Goal: Find specific page/section: Find specific page/section

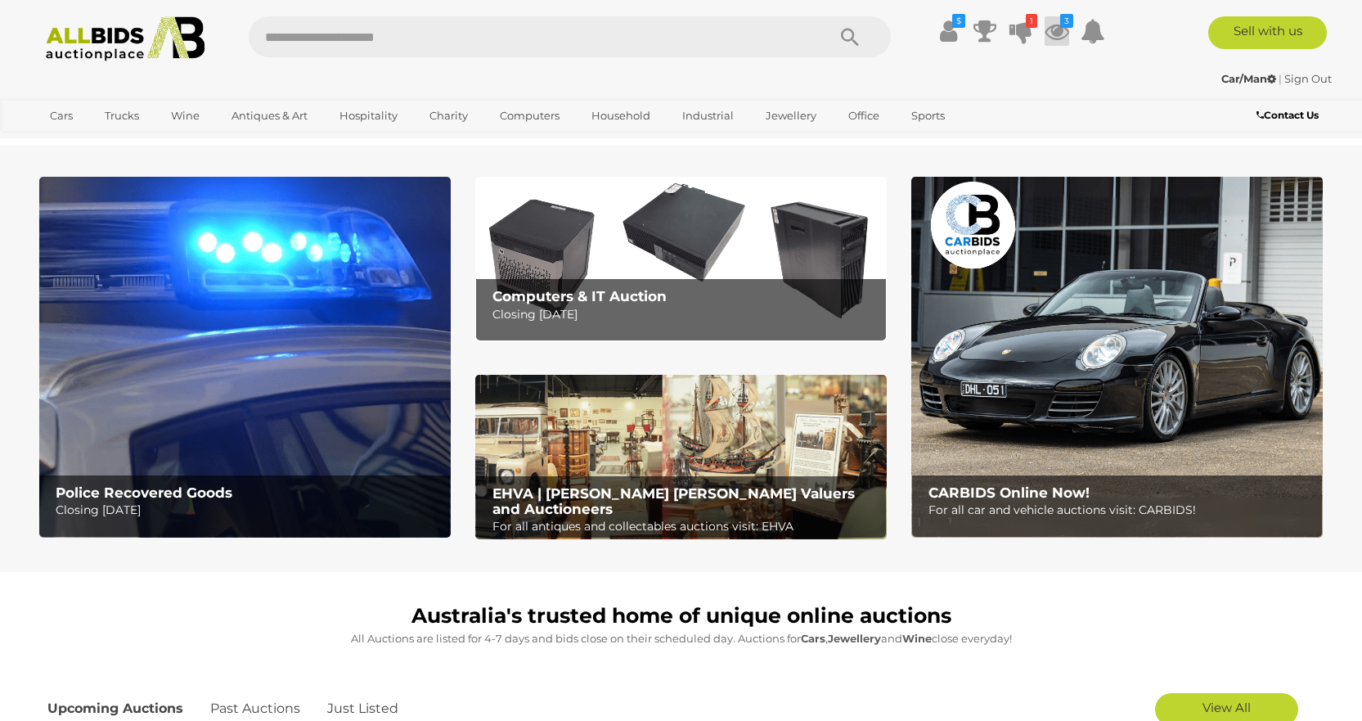
click at [1060, 28] on icon at bounding box center [1057, 30] width 25 height 29
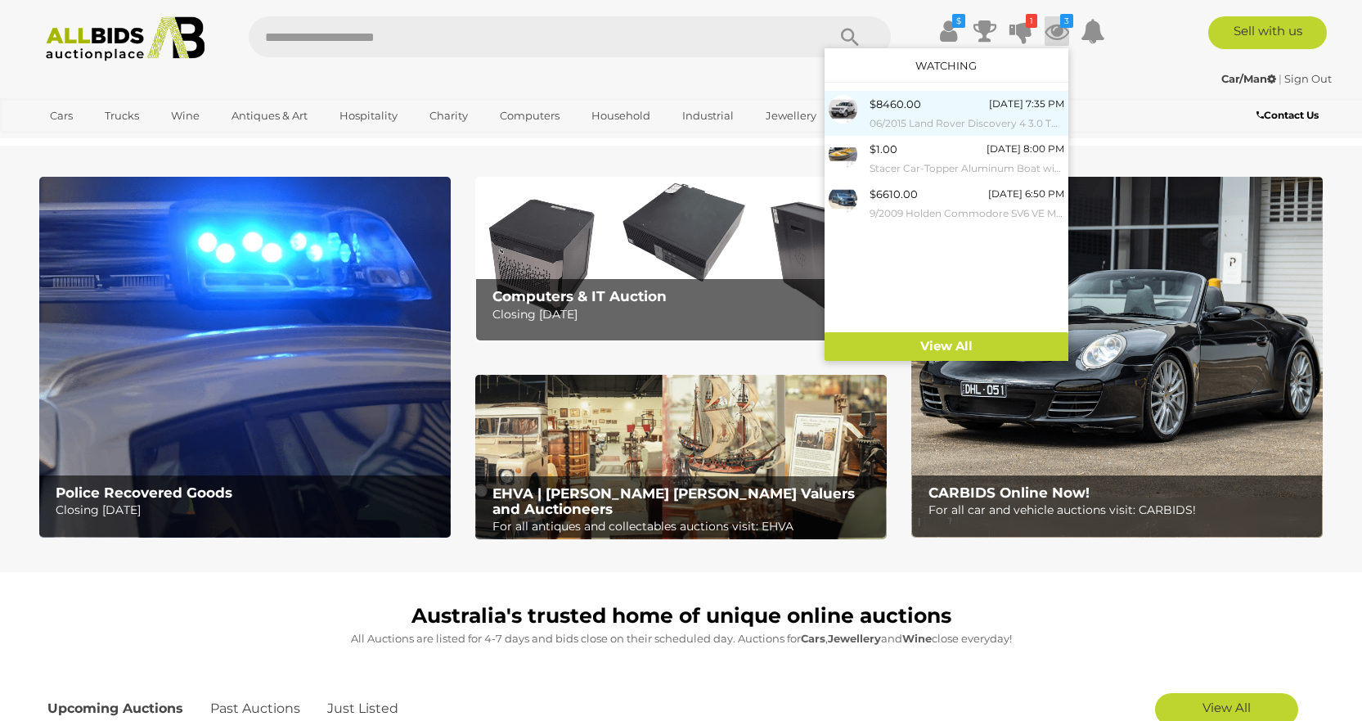
click at [914, 110] on span "$8460.00" at bounding box center [896, 103] width 52 height 13
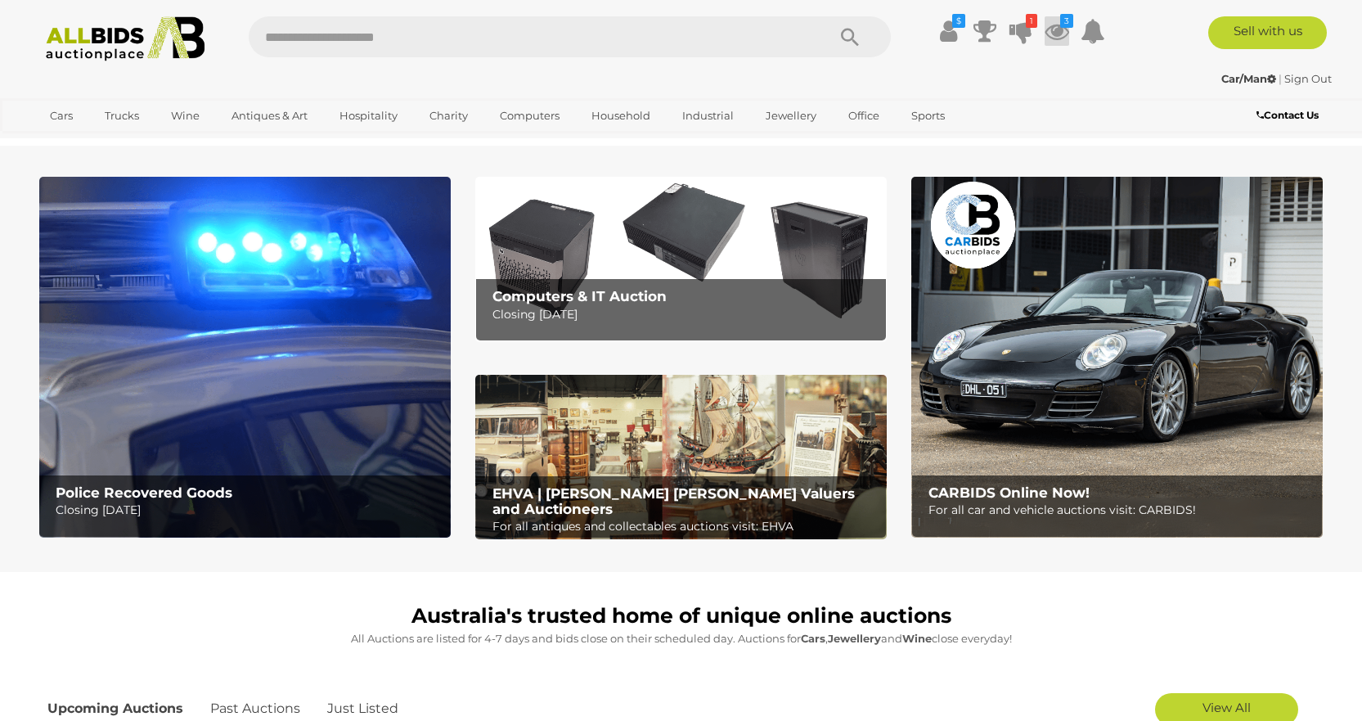
click at [1060, 28] on icon at bounding box center [1057, 30] width 25 height 29
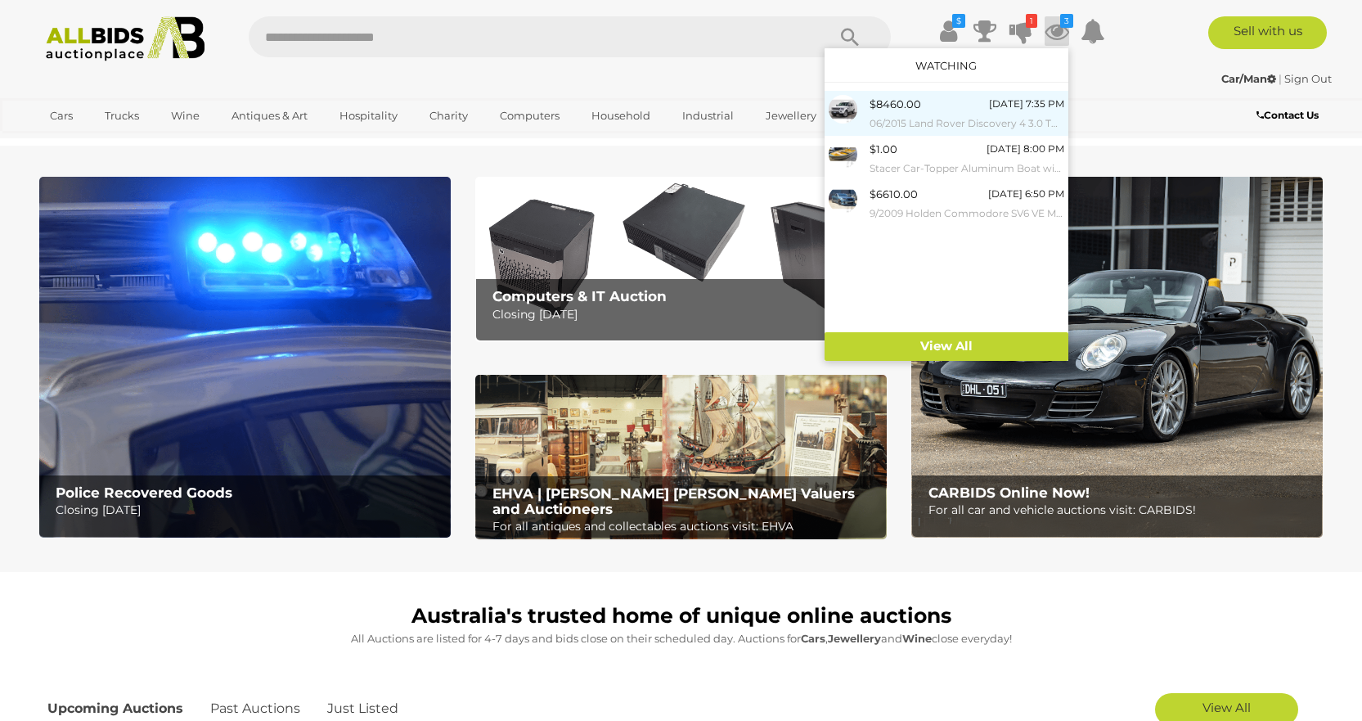
click at [956, 104] on div "$8460.00 [DATE] 7:35 PM 06/2015 Land Rover Discovery 4 3.0 TDV6 (4x4) MY15 4D W…" at bounding box center [967, 113] width 195 height 37
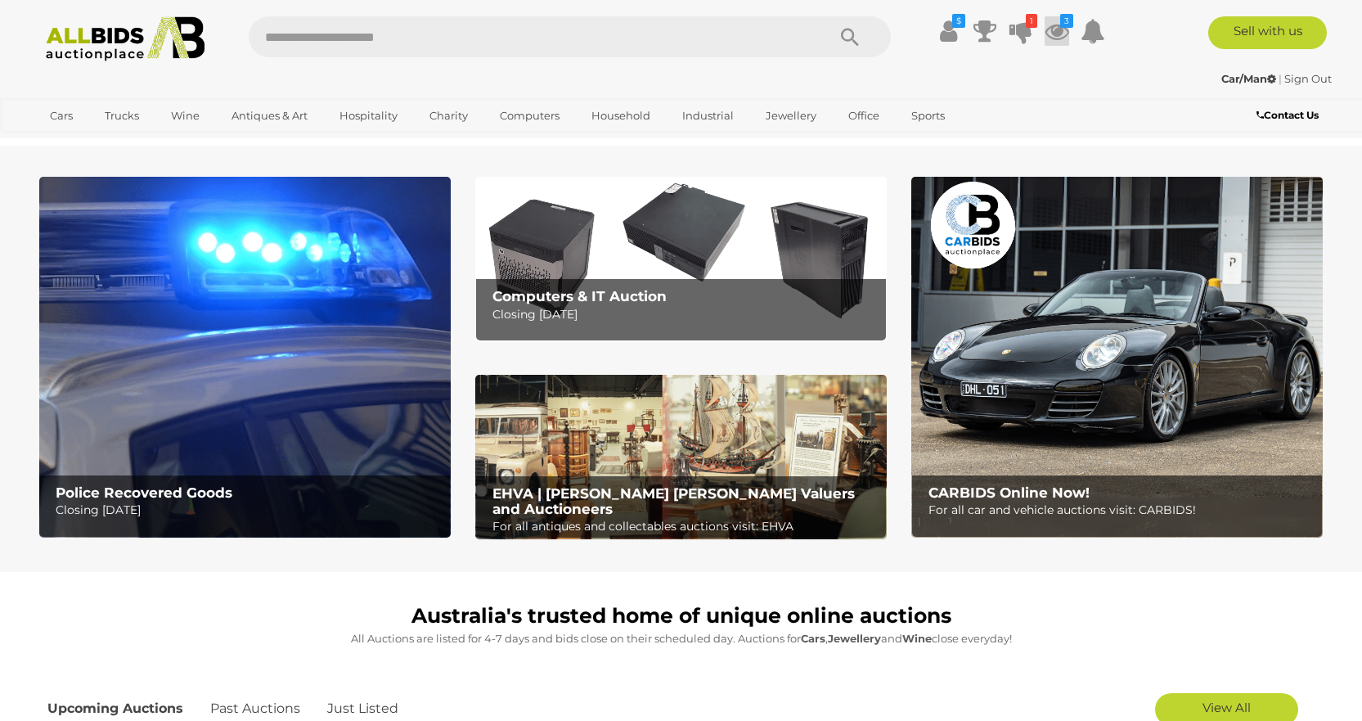
click at [1058, 29] on icon at bounding box center [1057, 30] width 25 height 29
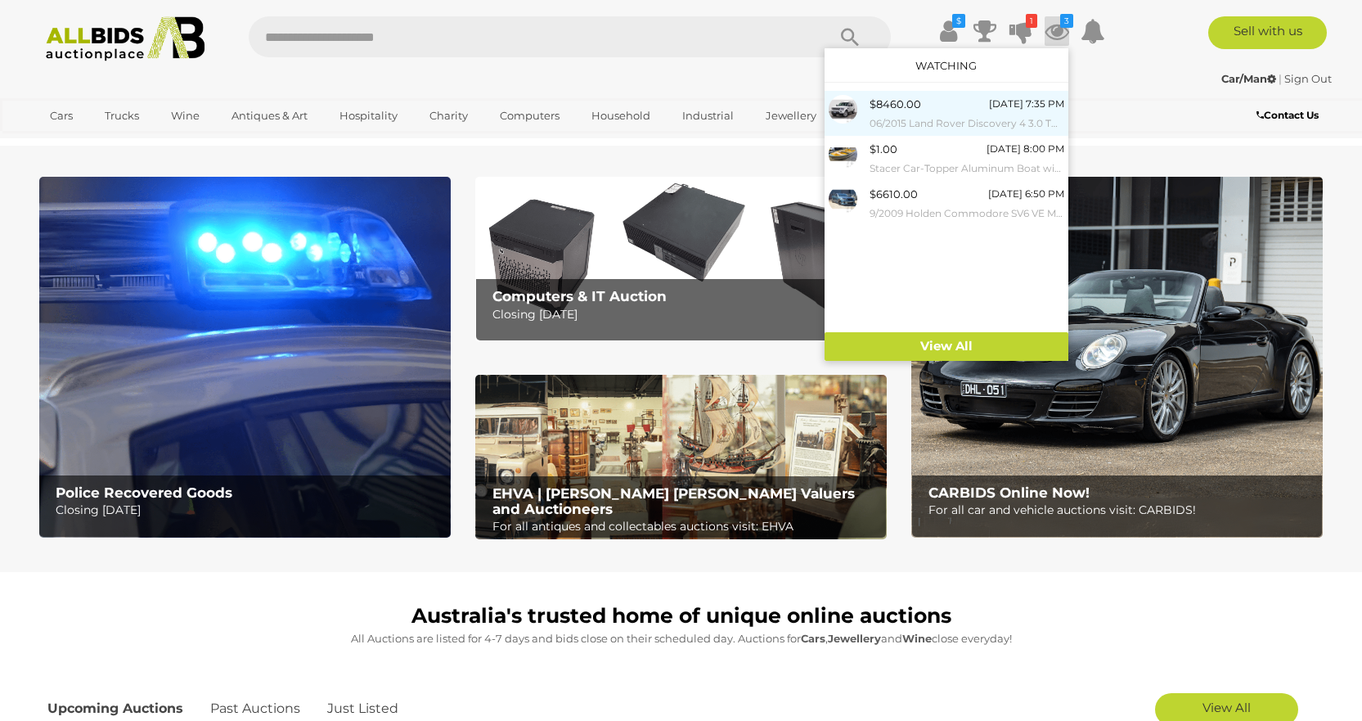
click at [922, 104] on div "$8460.00 Today 7:35 PM 06/2015 Land Rover Discovery 4 3.0 TDV6 (4x4) MY15 4D Wa…" at bounding box center [967, 113] width 195 height 37
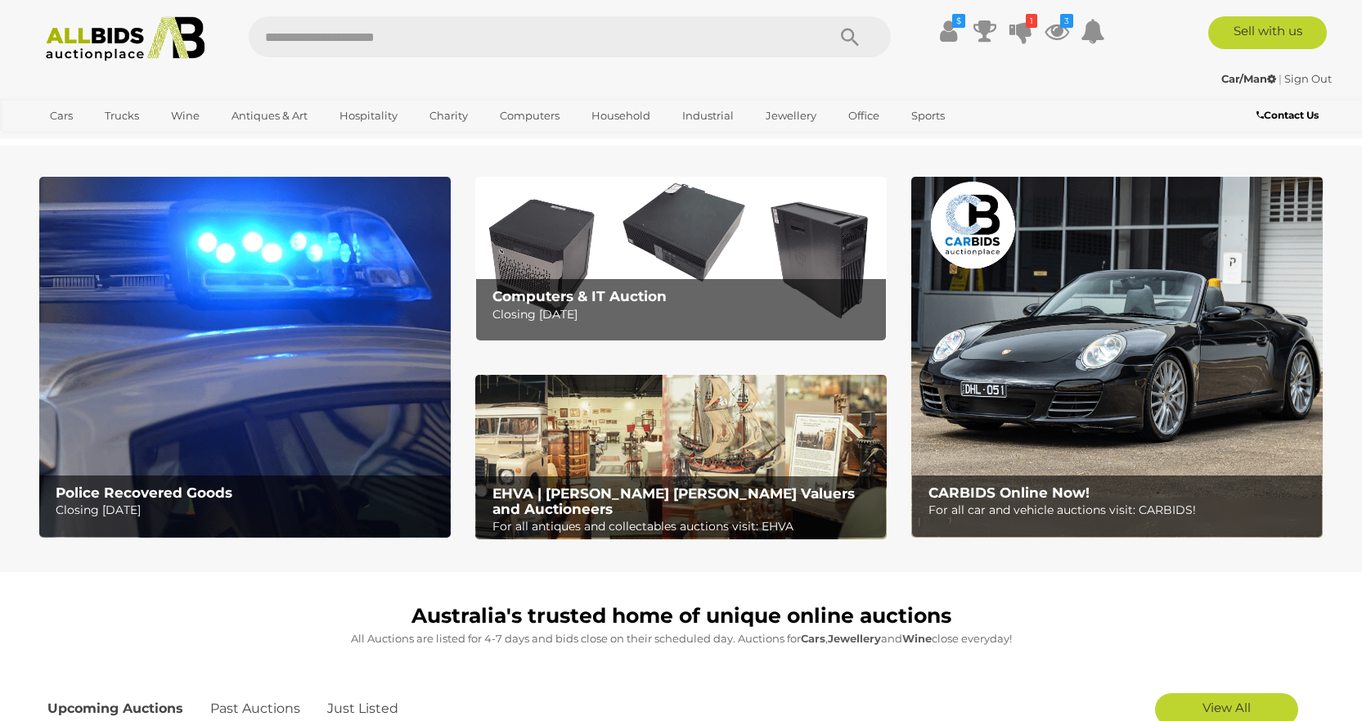
click at [1054, 492] on b "CARBIDS Online Now!" at bounding box center [1008, 492] width 161 height 16
click at [1056, 33] on icon at bounding box center [1057, 30] width 25 height 29
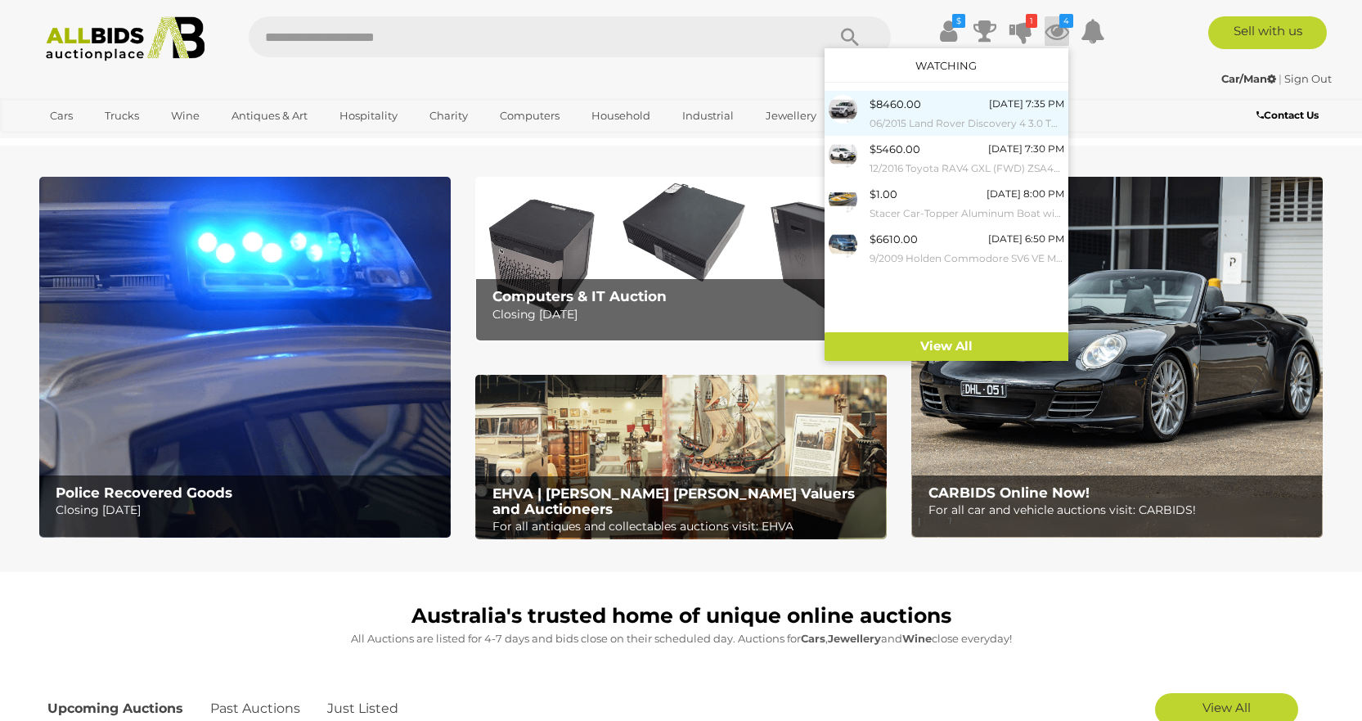
click at [972, 106] on div "$8460.00 [DATE] 7:35 PM 06/2015 Land Rover Discovery 4 3.0 TDV6 (4x4) MY15 4D W…" at bounding box center [967, 113] width 195 height 37
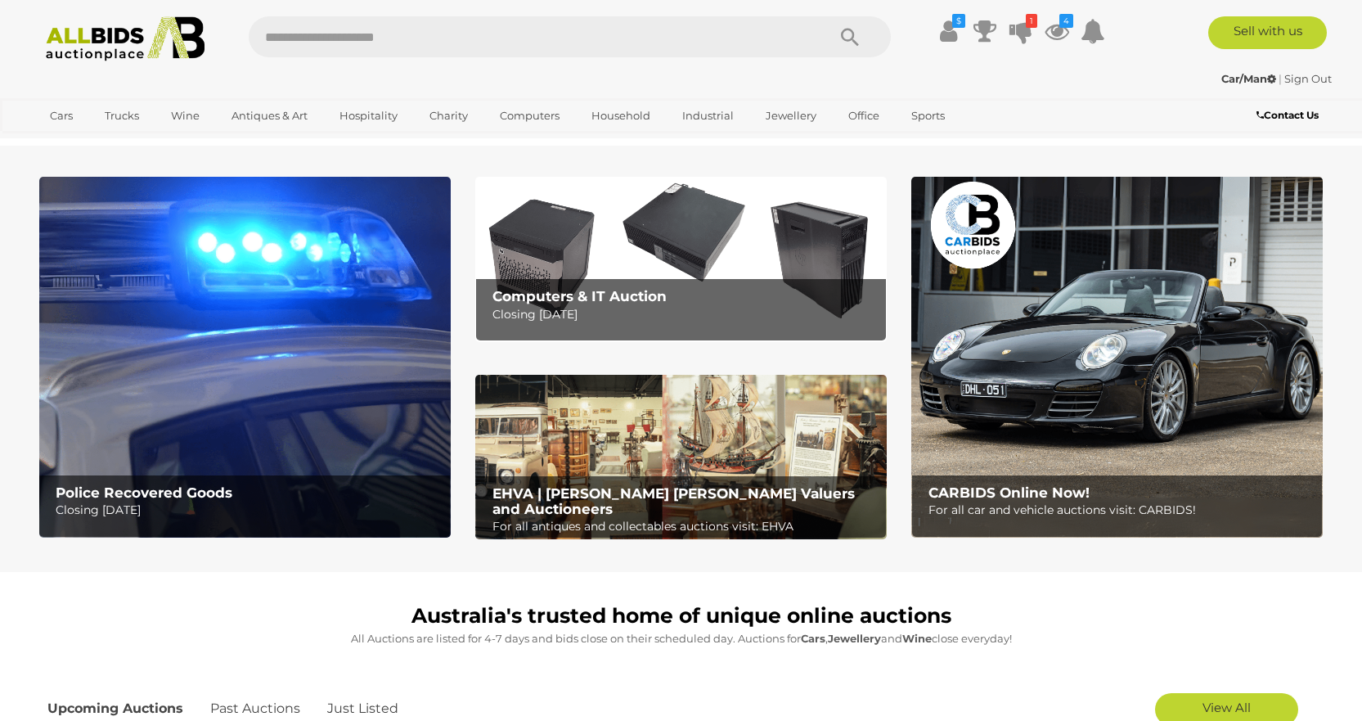
click at [1031, 499] on b "CARBIDS Online Now!" at bounding box center [1008, 492] width 161 height 16
click at [1067, 26] on icon "4" at bounding box center [1066, 21] width 14 height 14
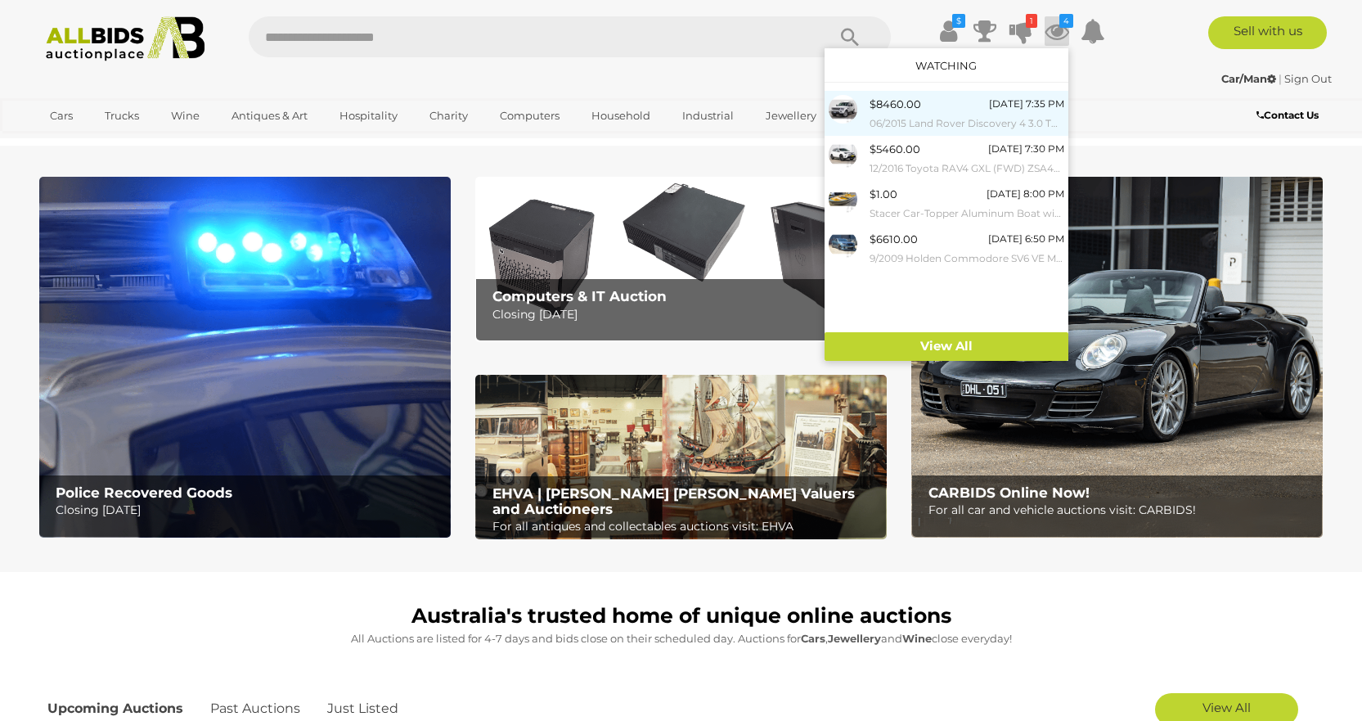
click at [932, 106] on div "$8460.00 Today 7:35 PM 06/2015 Land Rover Discovery 4 3.0 TDV6 (4x4) MY15 4D Wa…" at bounding box center [967, 113] width 195 height 37
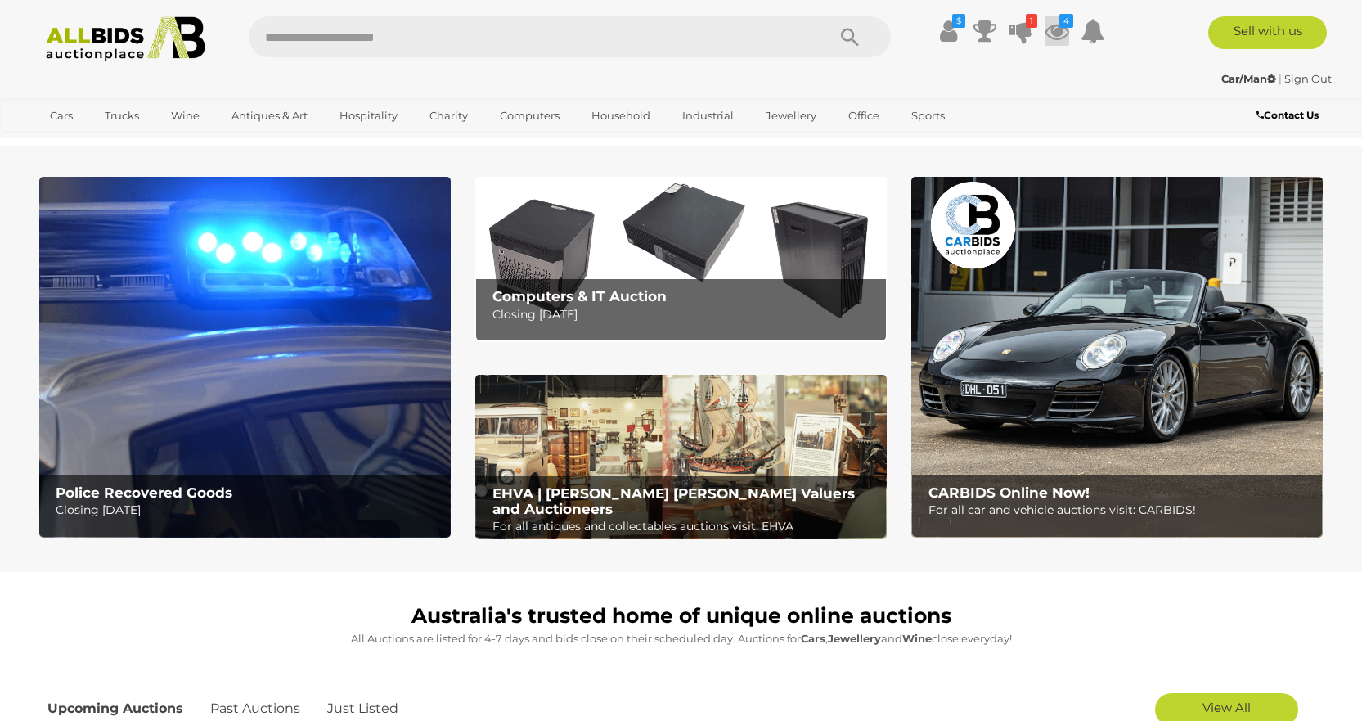
click at [1058, 27] on icon at bounding box center [1057, 30] width 25 height 29
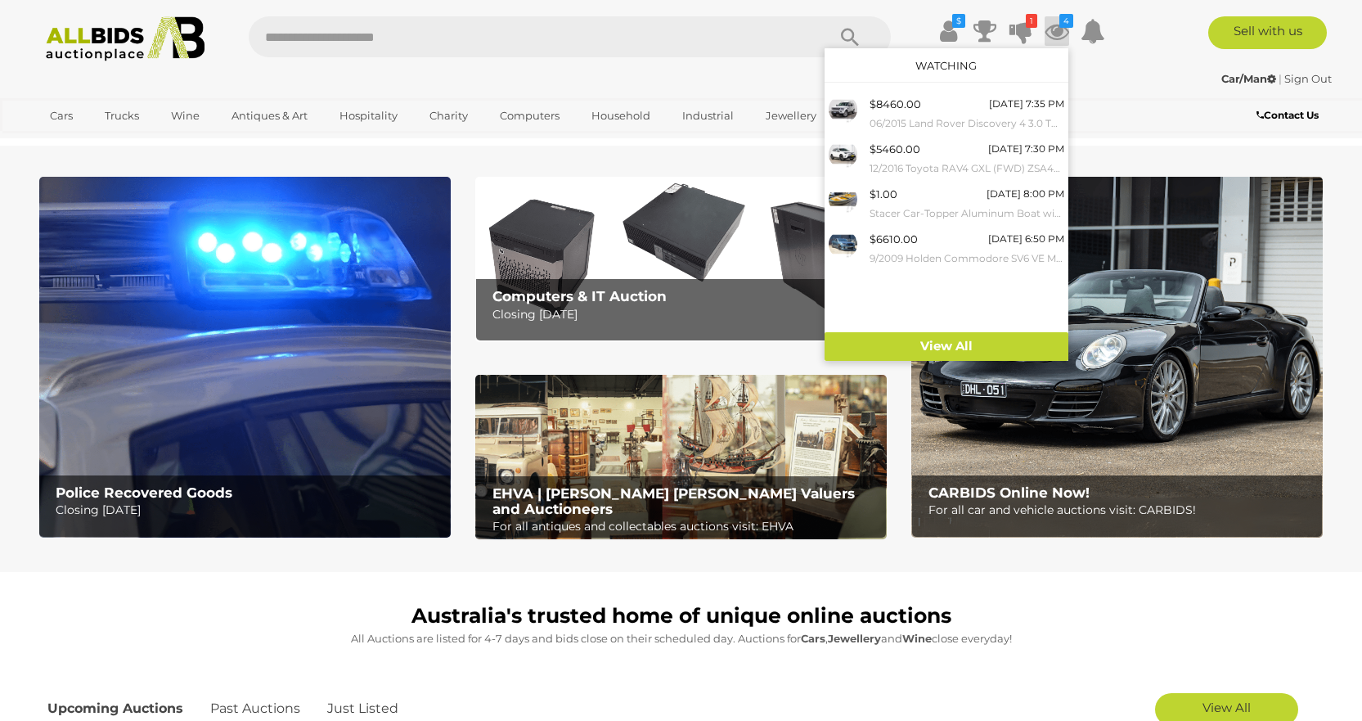
click at [1058, 27] on icon at bounding box center [1057, 30] width 25 height 29
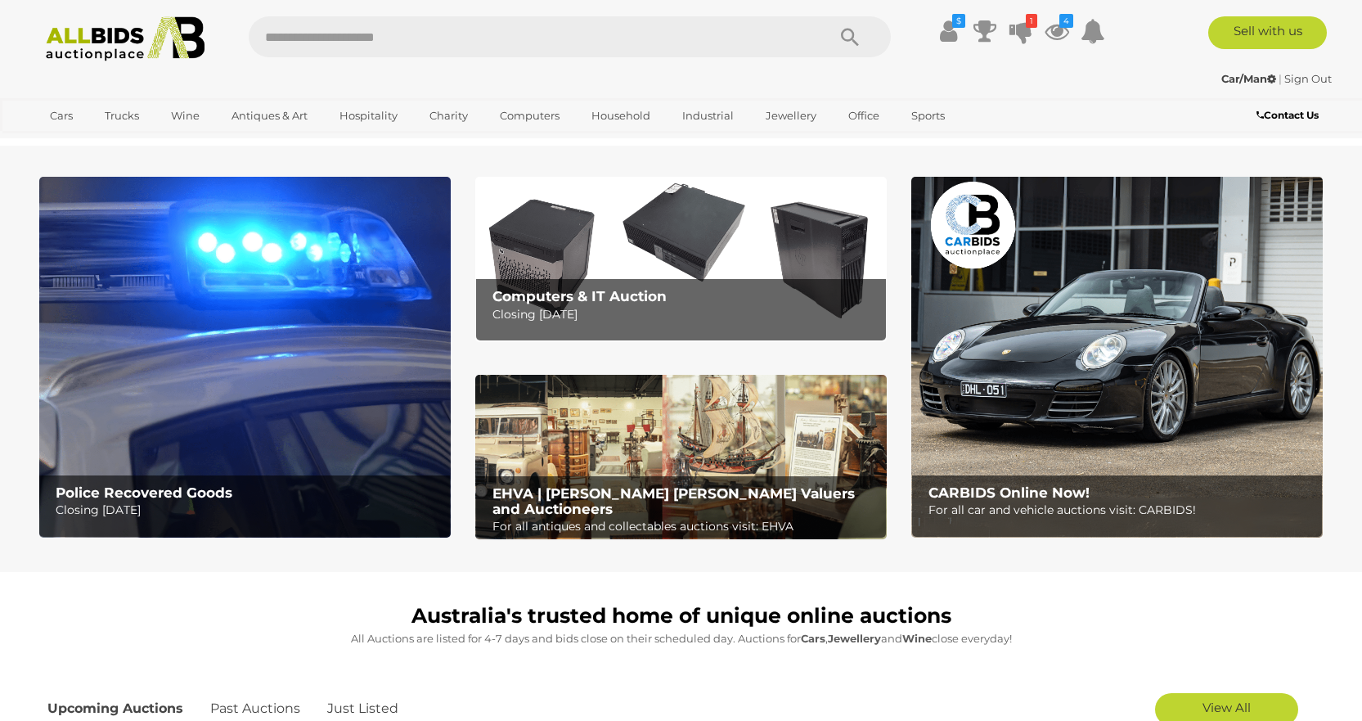
click at [1045, 505] on p "For all car and vehicle auctions visit: CARBIDS!" at bounding box center [1120, 510] width 385 height 20
click at [1060, 30] on icon at bounding box center [1057, 30] width 25 height 29
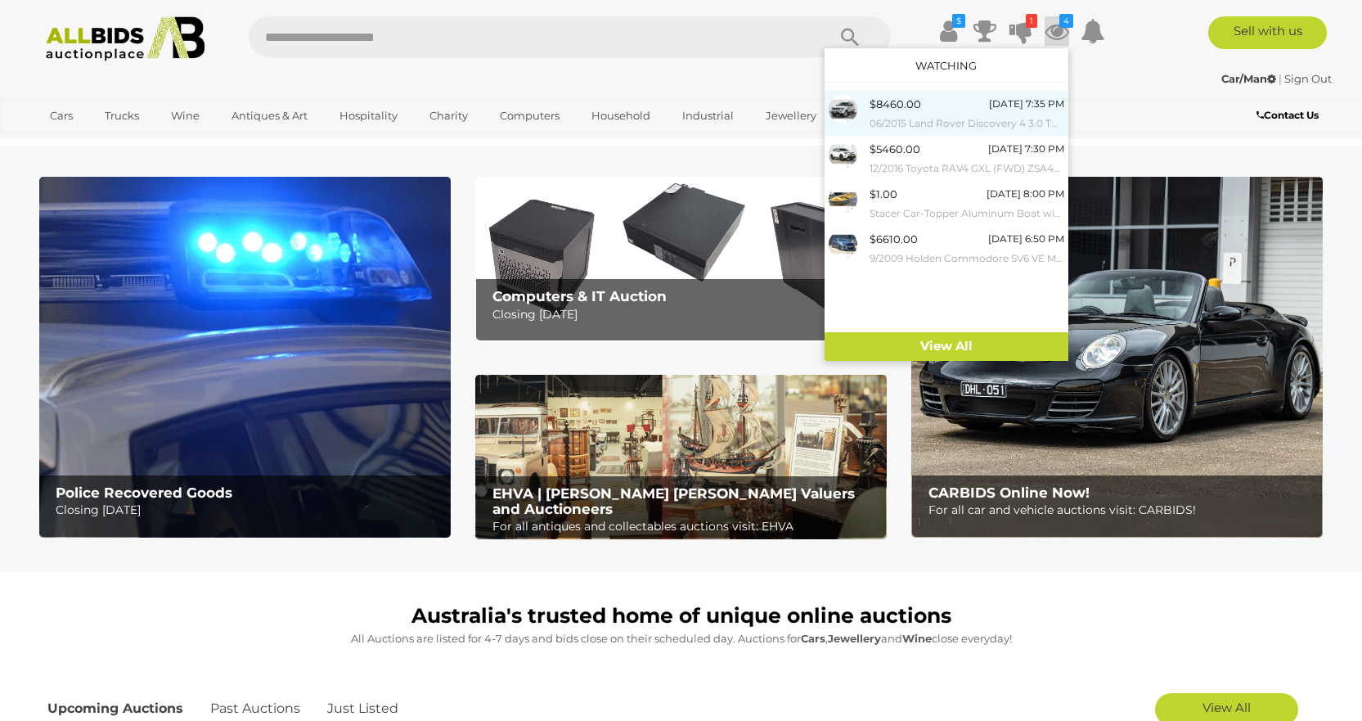
click at [937, 108] on div "$8460.00 [DATE] 7:35 PM 06/2015 Land Rover Discovery 4 3.0 TDV6 (4x4) MY15 4D W…" at bounding box center [967, 113] width 195 height 37
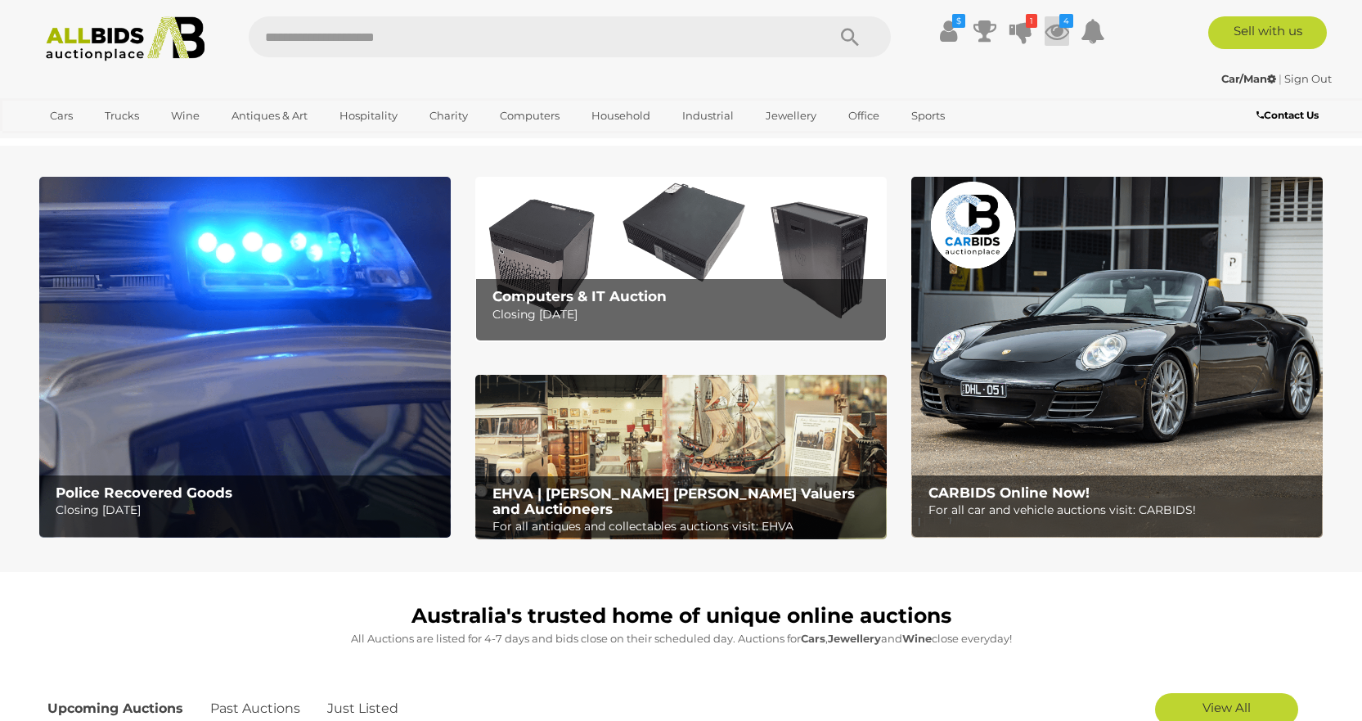
click at [1054, 23] on icon at bounding box center [1057, 30] width 25 height 29
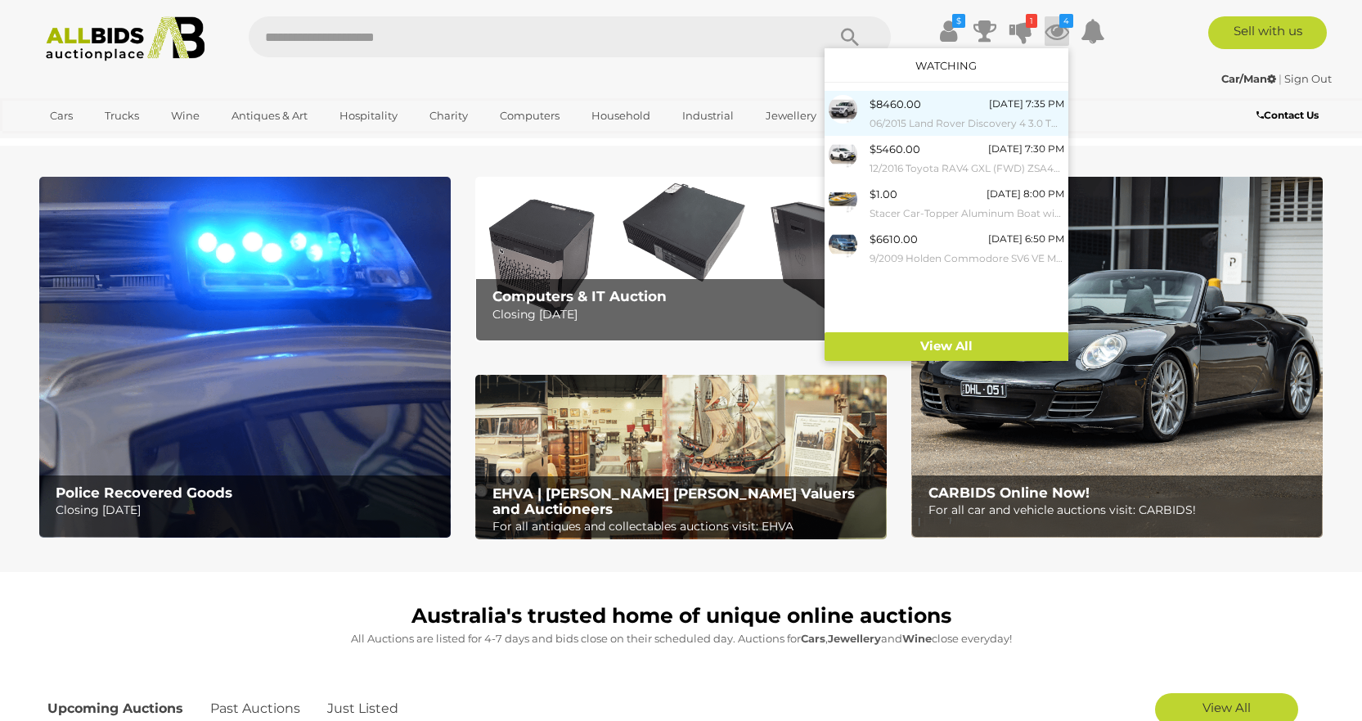
click at [916, 110] on span "$8460.00" at bounding box center [896, 103] width 52 height 13
